Goal: Task Accomplishment & Management: Manage account settings

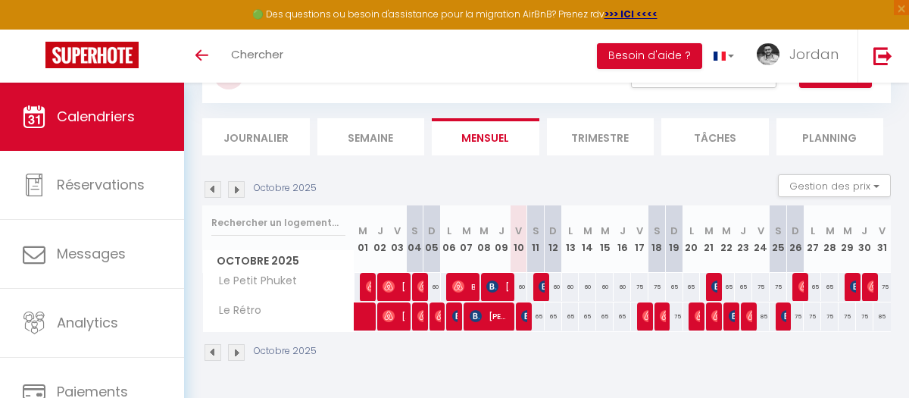
scroll to position [83, 0]
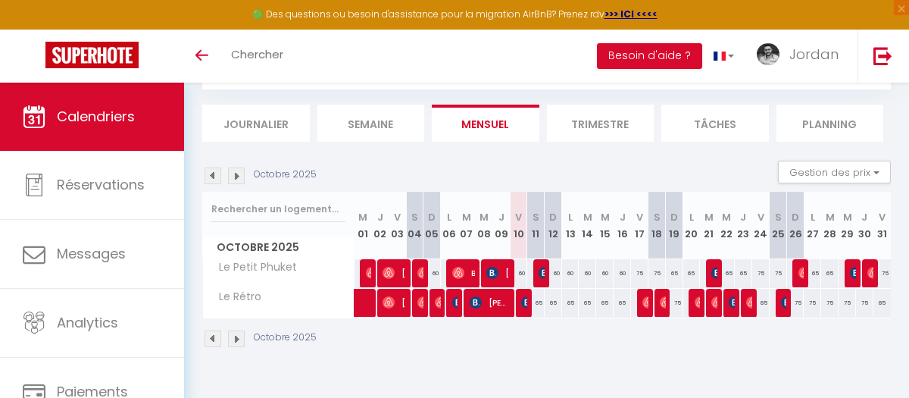
click at [680, 302] on div "75" at bounding box center [674, 303] width 17 height 28
type input "75"
type input "Dim 19 Octobre 2025"
type input "Lun 20 Octobre 2025"
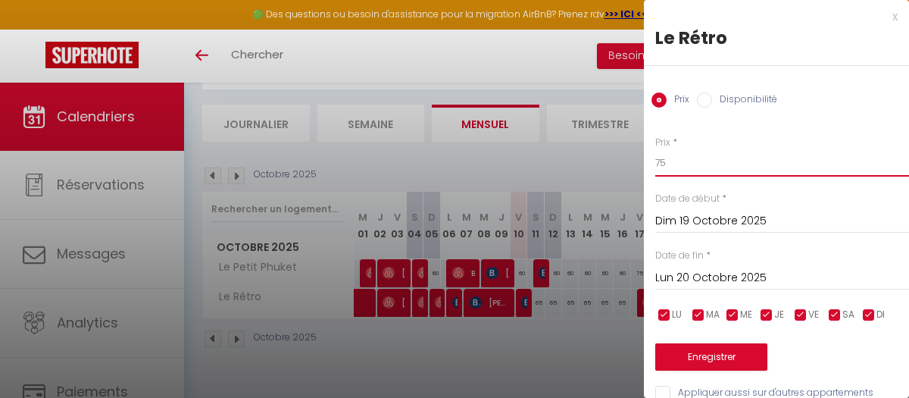
click at [685, 164] on input "75" at bounding box center [782, 162] width 254 height 27
type input "70"
click at [704, 350] on button "Enregistrer" at bounding box center [711, 356] width 112 height 27
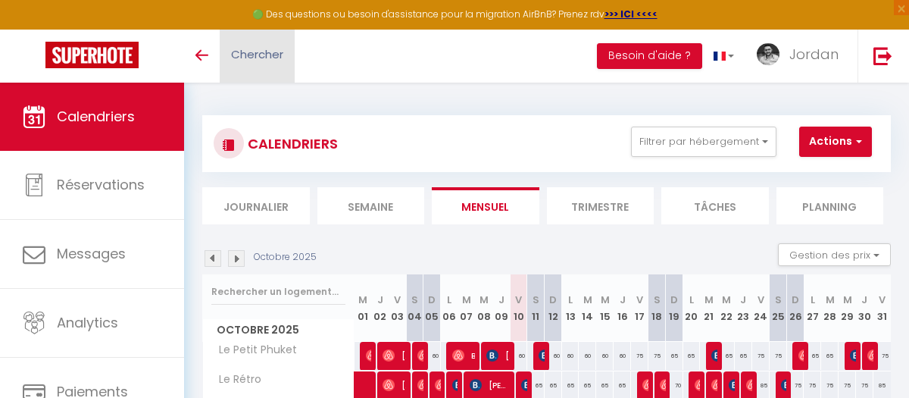
scroll to position [83, 0]
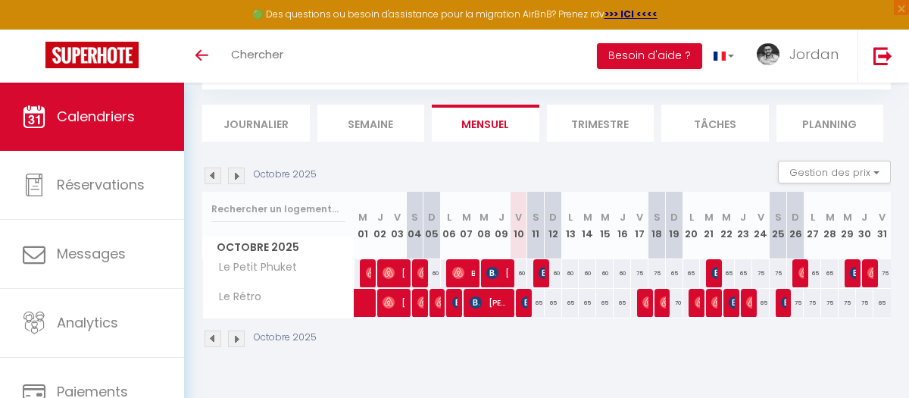
click at [233, 172] on img at bounding box center [236, 175] width 17 height 17
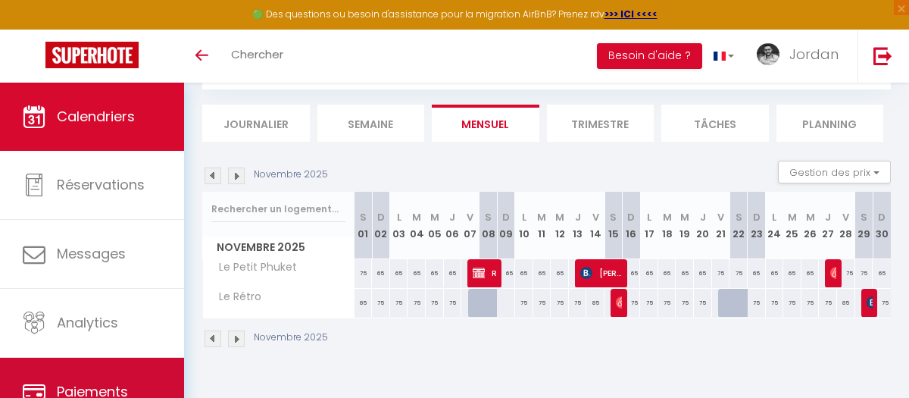
click at [111, 359] on link "Paiements" at bounding box center [92, 392] width 184 height 68
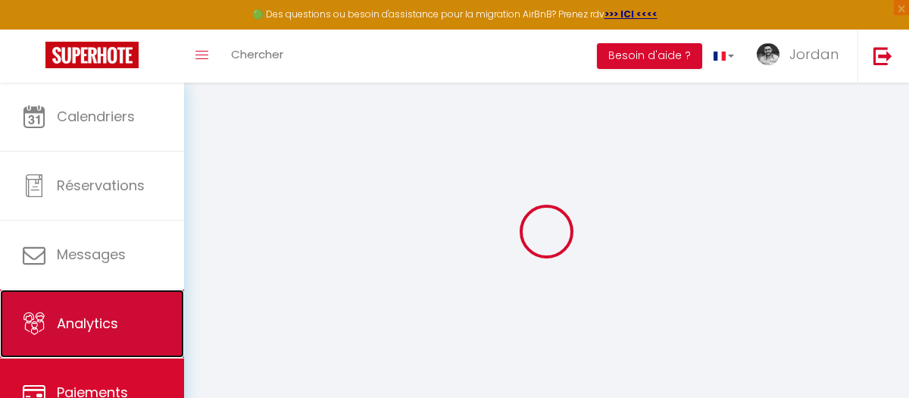
click at [112, 312] on link "Analytics" at bounding box center [92, 323] width 184 height 68
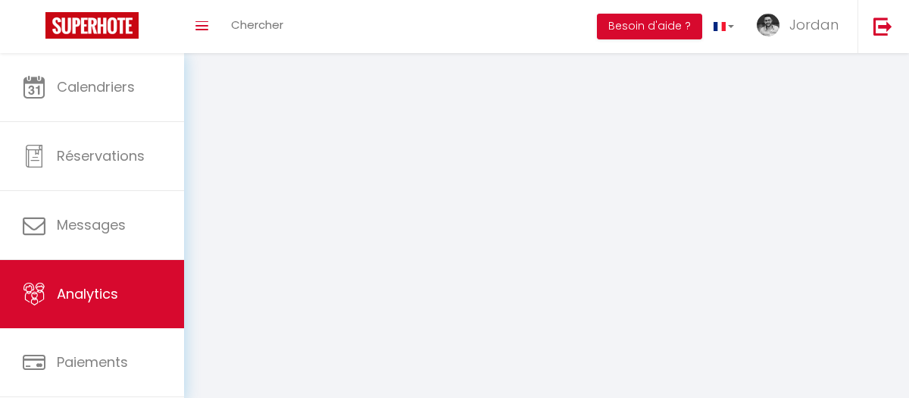
select select "2025"
select select "10"
